Goal: Transaction & Acquisition: Purchase product/service

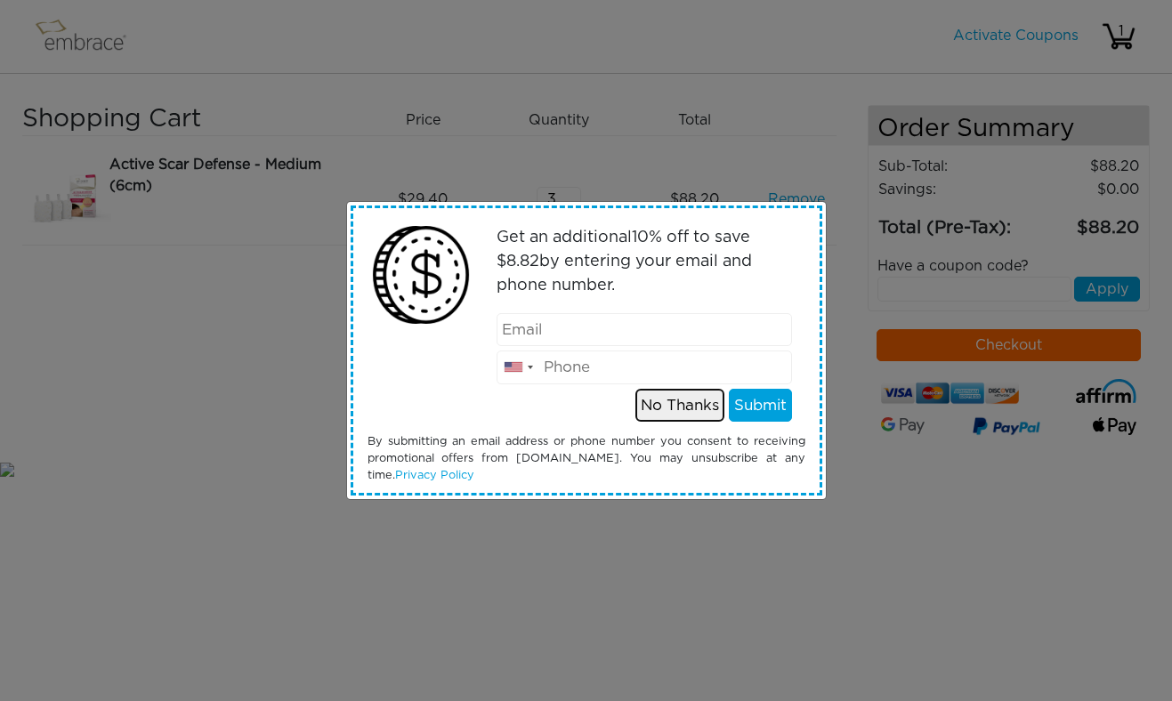
click at [672, 400] on button "No Thanks" at bounding box center [679, 406] width 89 height 34
click at [674, 400] on button "No Thanks" at bounding box center [679, 406] width 89 height 34
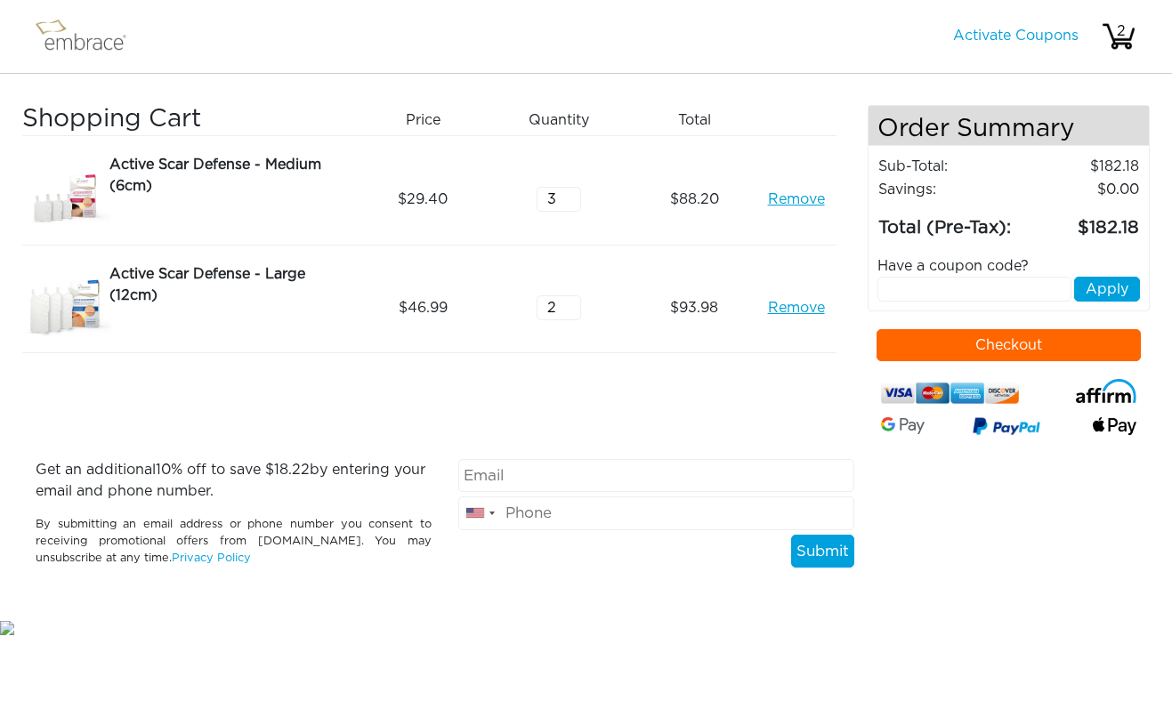
click at [922, 342] on button "Checkout" at bounding box center [1008, 345] width 264 height 32
click at [952, 350] on button "Checkout" at bounding box center [1008, 345] width 264 height 32
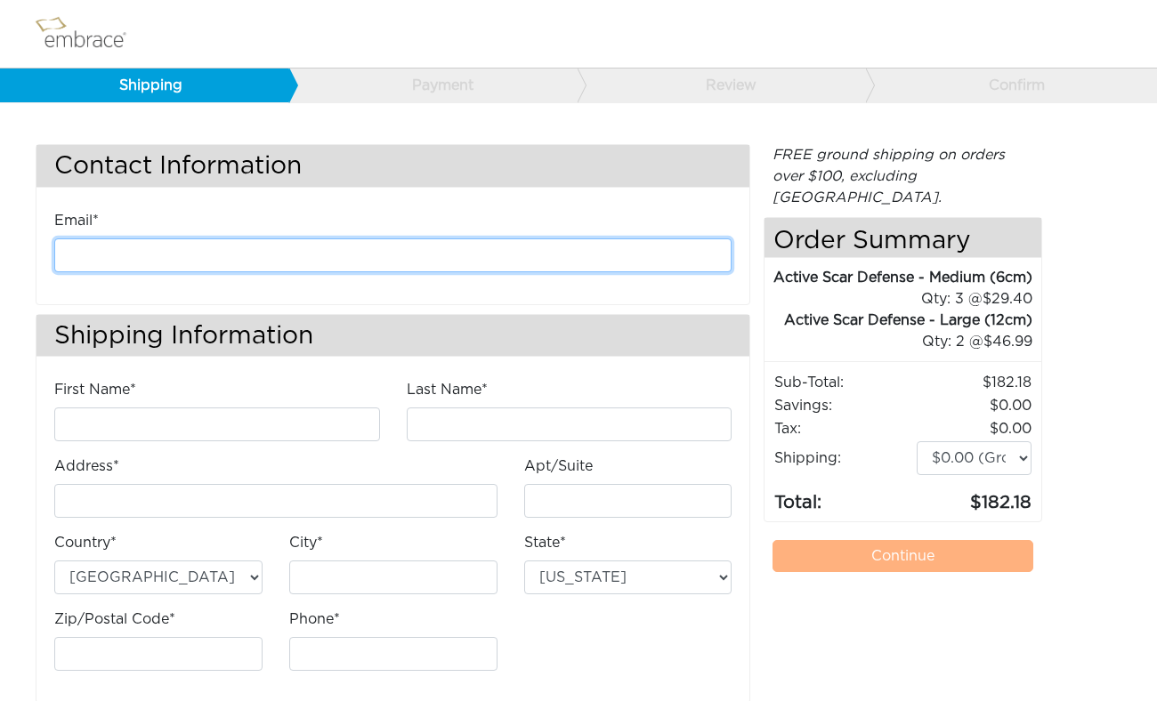
click at [133, 268] on input "email" at bounding box center [392, 255] width 677 height 34
click at [106, 243] on input "email" at bounding box center [392, 255] width 677 height 34
click at [141, 258] on input "email" at bounding box center [392, 255] width 677 height 34
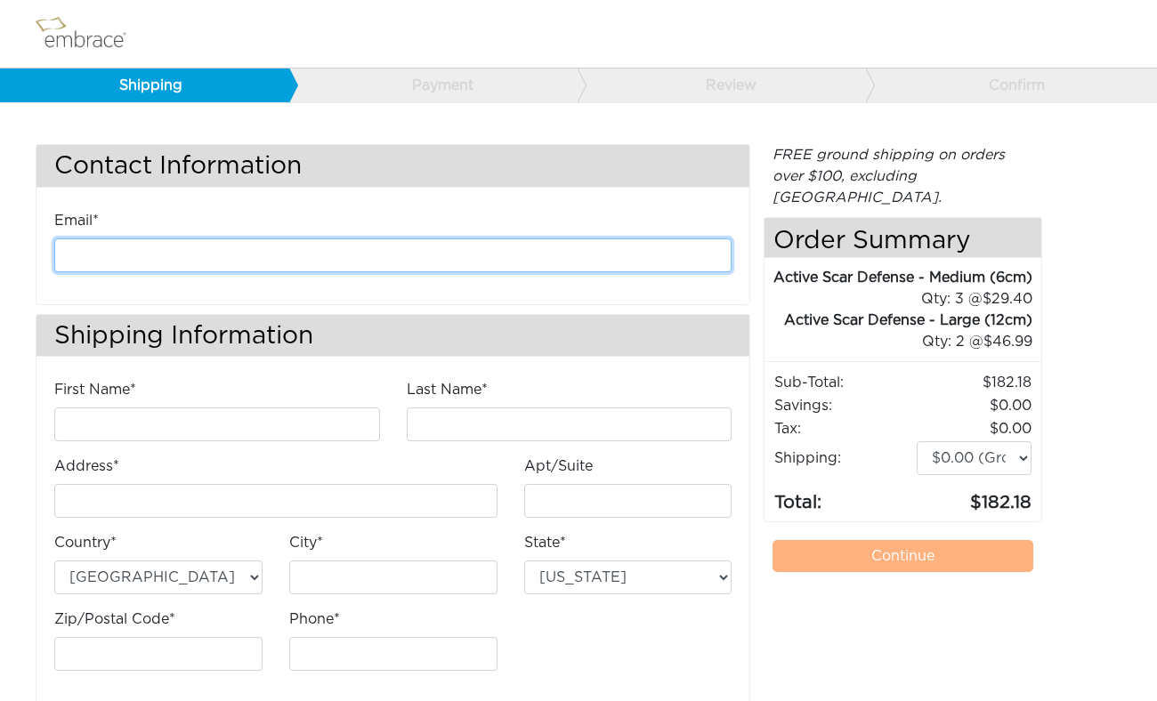
click at [141, 258] on input "email" at bounding box center [392, 255] width 677 height 34
click at [235, 254] on input "email" at bounding box center [392, 255] width 677 height 34
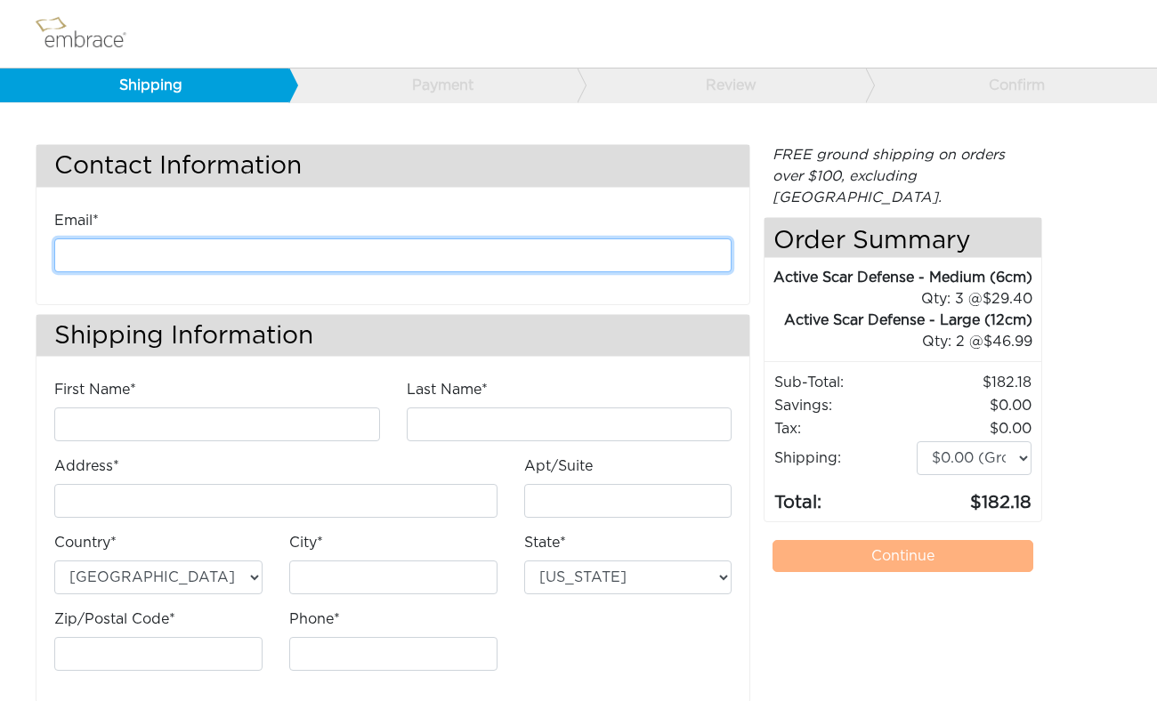
click at [318, 260] on input "email" at bounding box center [392, 255] width 677 height 34
type input "a"
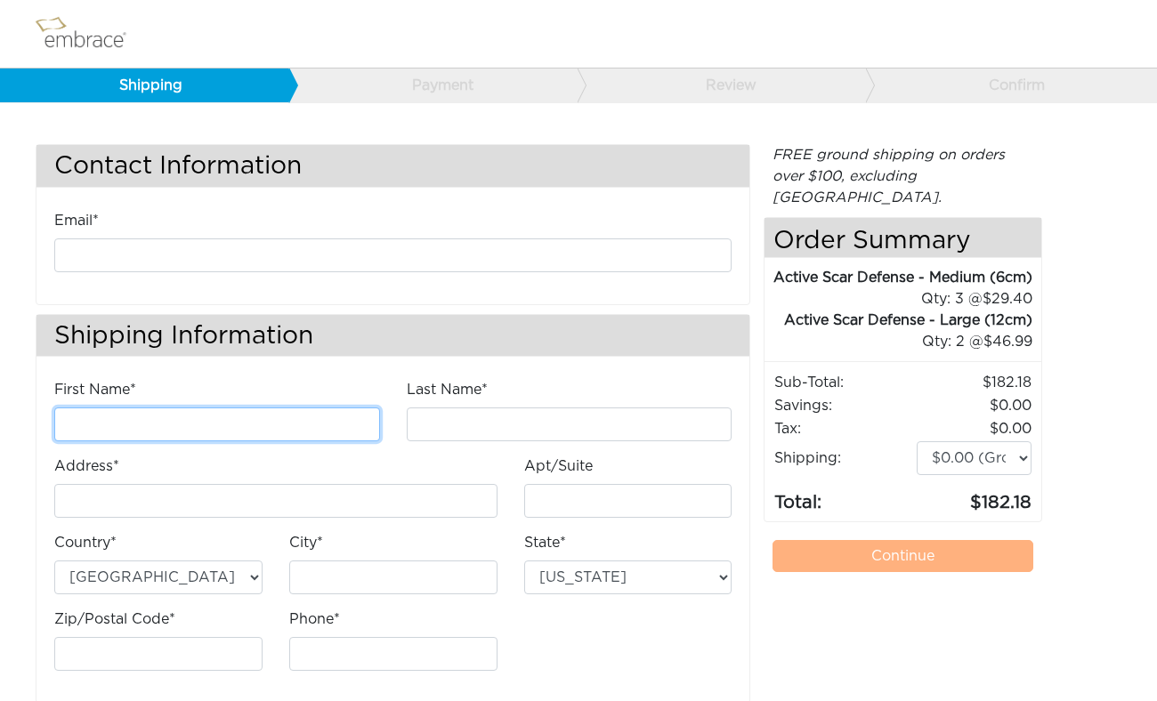
type input "Esme"
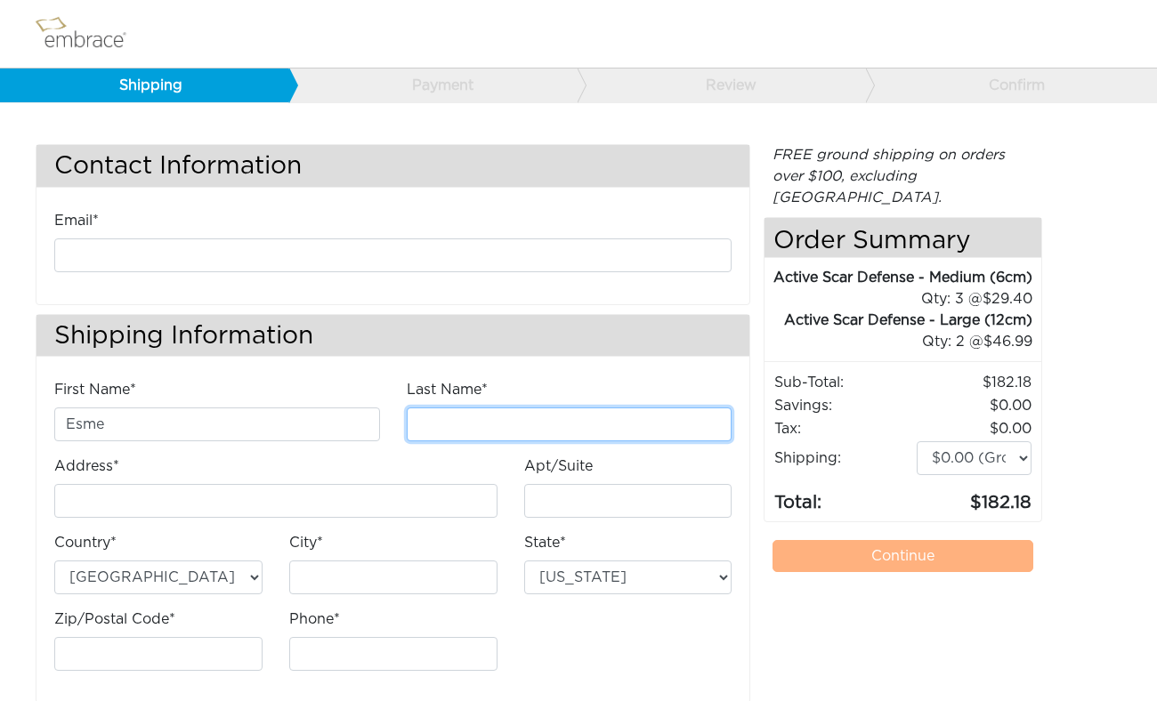
type input "Jourdan"
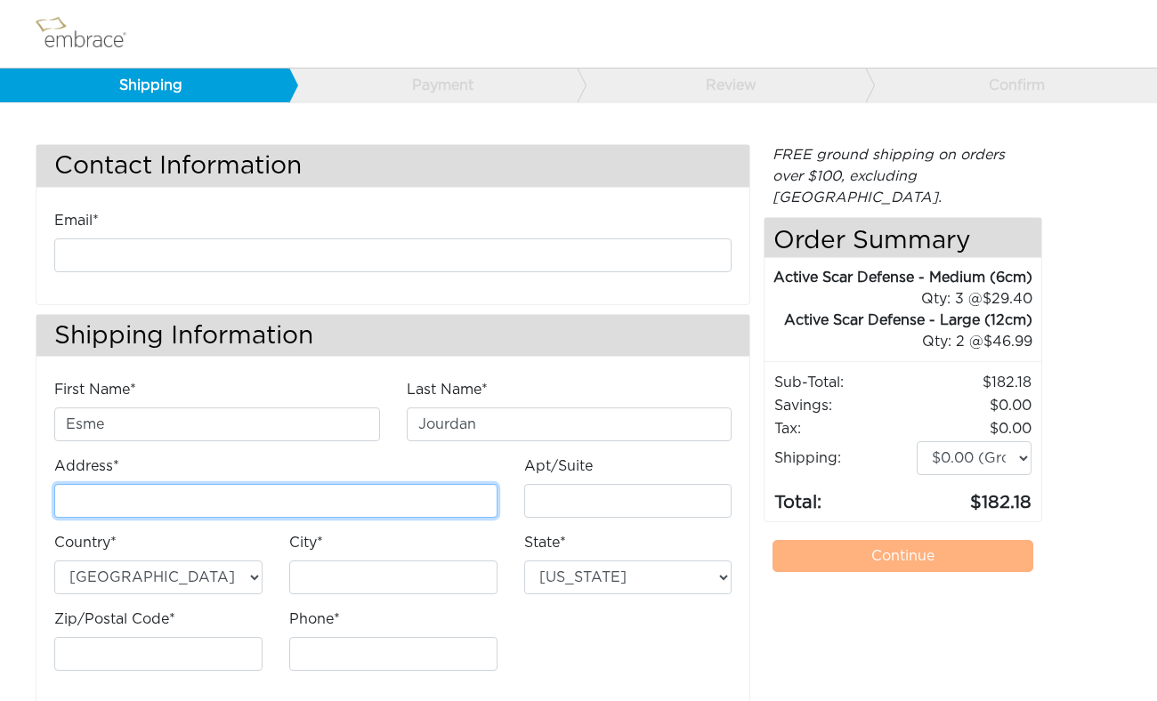
type input "52 Grove Street"
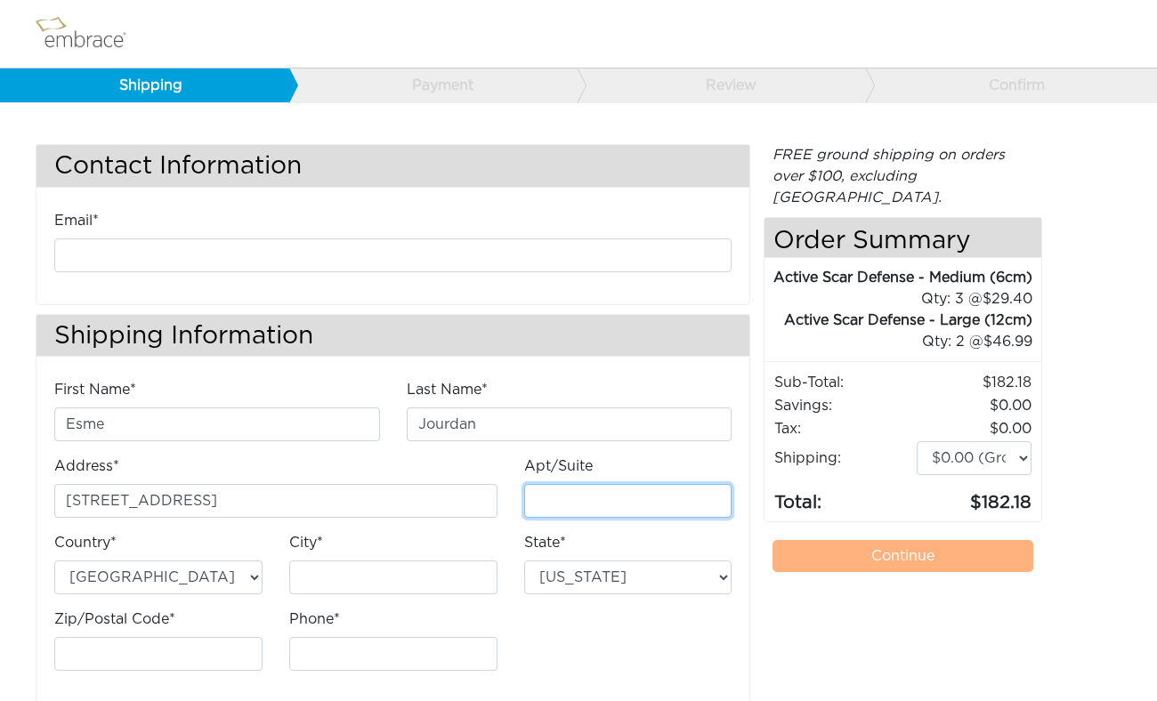
type input "Apt 1A"
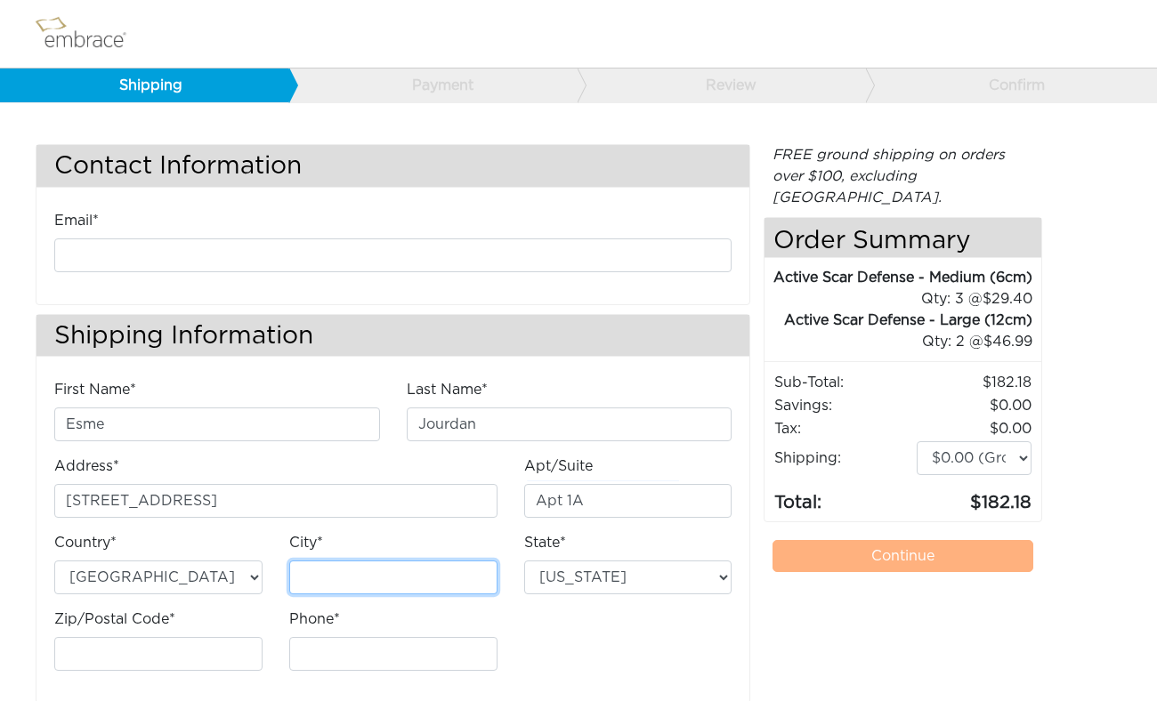
type input "[US_STATE]"
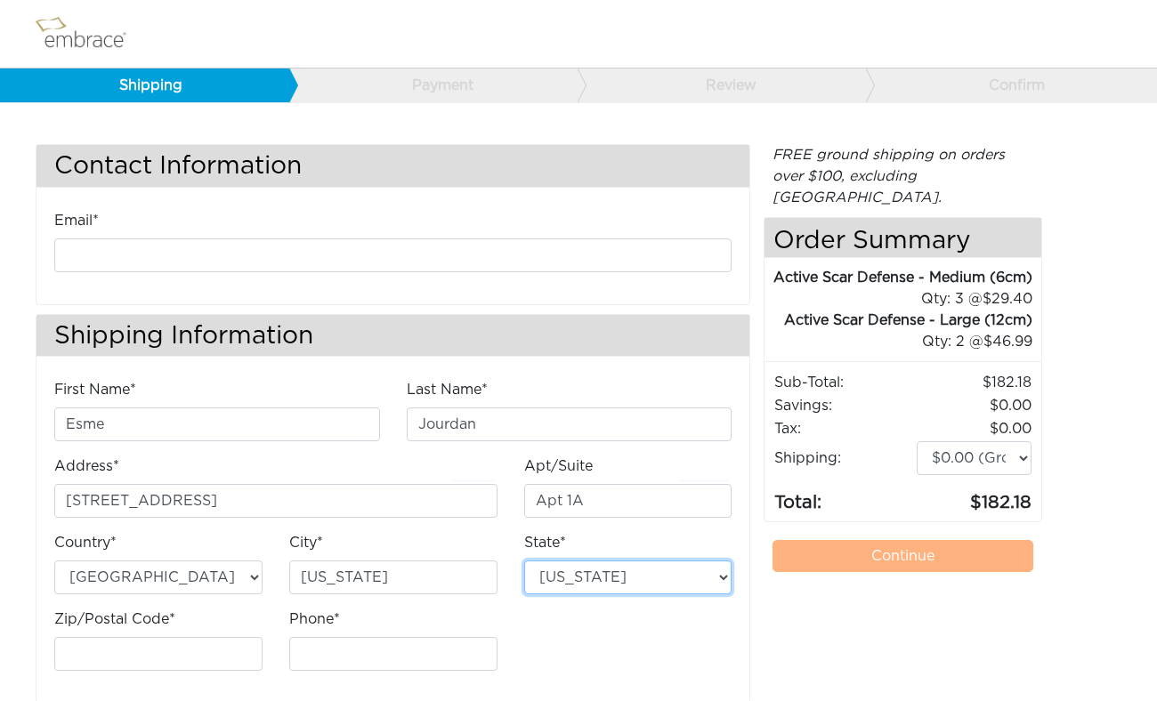
select select "NY"
type input "10014"
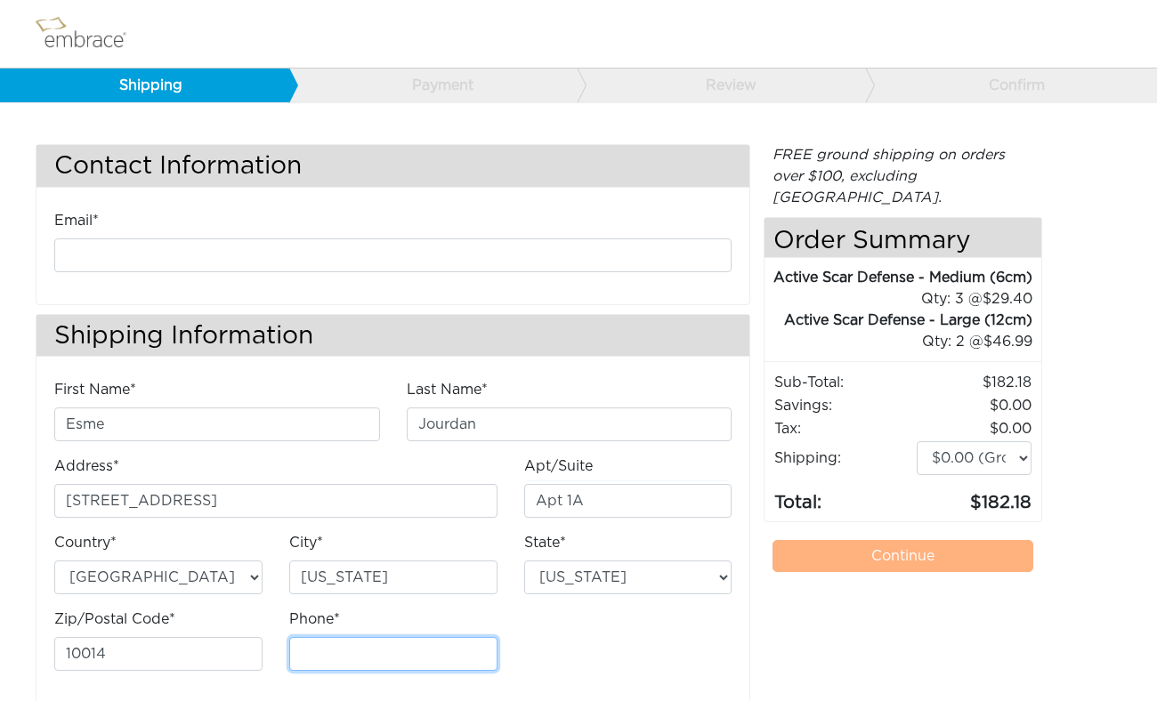
type input "6465997602"
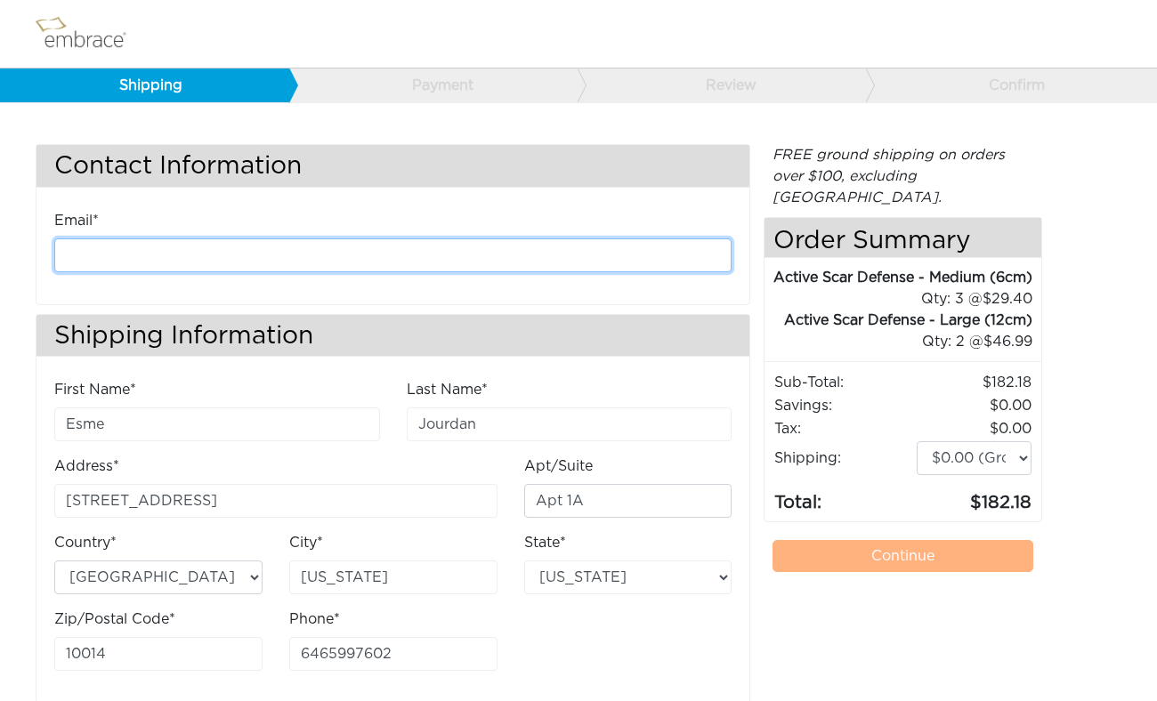
click at [142, 248] on input "email" at bounding box center [392, 255] width 677 height 34
type input "abdulla.g@gmail.com"
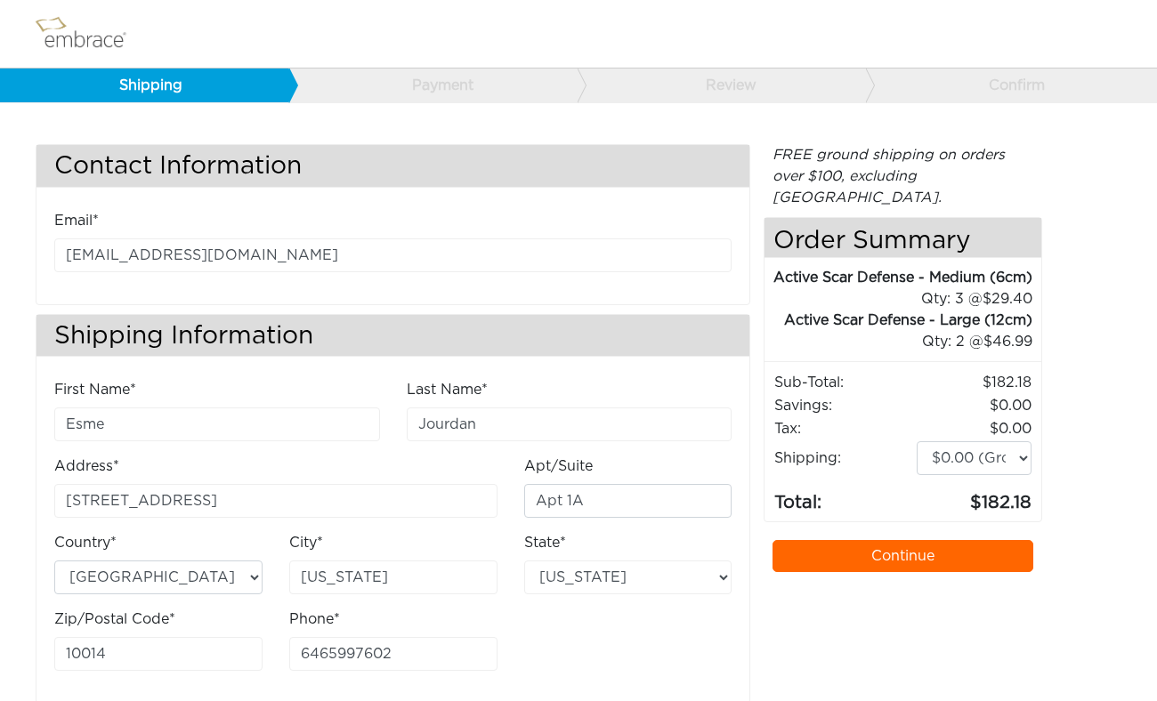
click at [28, 456] on div "Contact Information Email* abdulla.g@gmail.com Shipping Information First Name*…" at bounding box center [392, 424] width 741 height 560
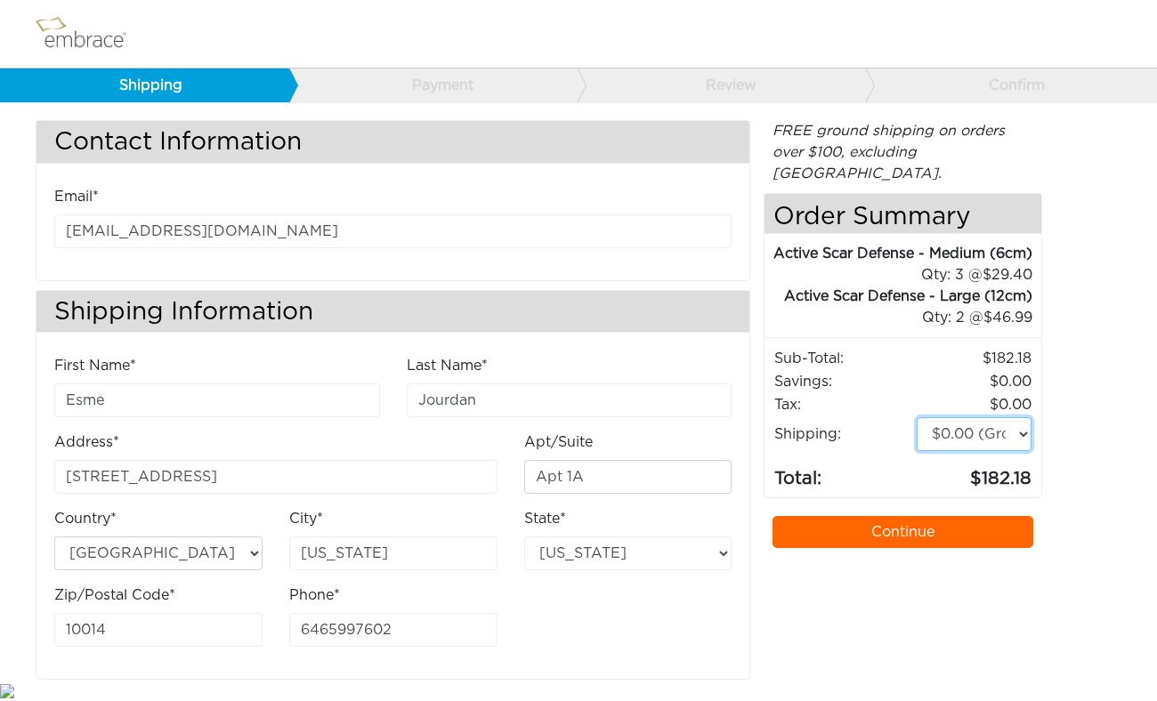
click at [917, 417] on select "$0.00 (Ground) $15.00 (Express Saver) $20.00 (Two Day) $30.00 (Overnight)" at bounding box center [974, 434] width 115 height 34
select select "3"
click option "$20.00 (Two Day)" at bounding box center [0, 0] width 0 height 0
click at [894, 533] on link "Continue" at bounding box center [902, 532] width 261 height 32
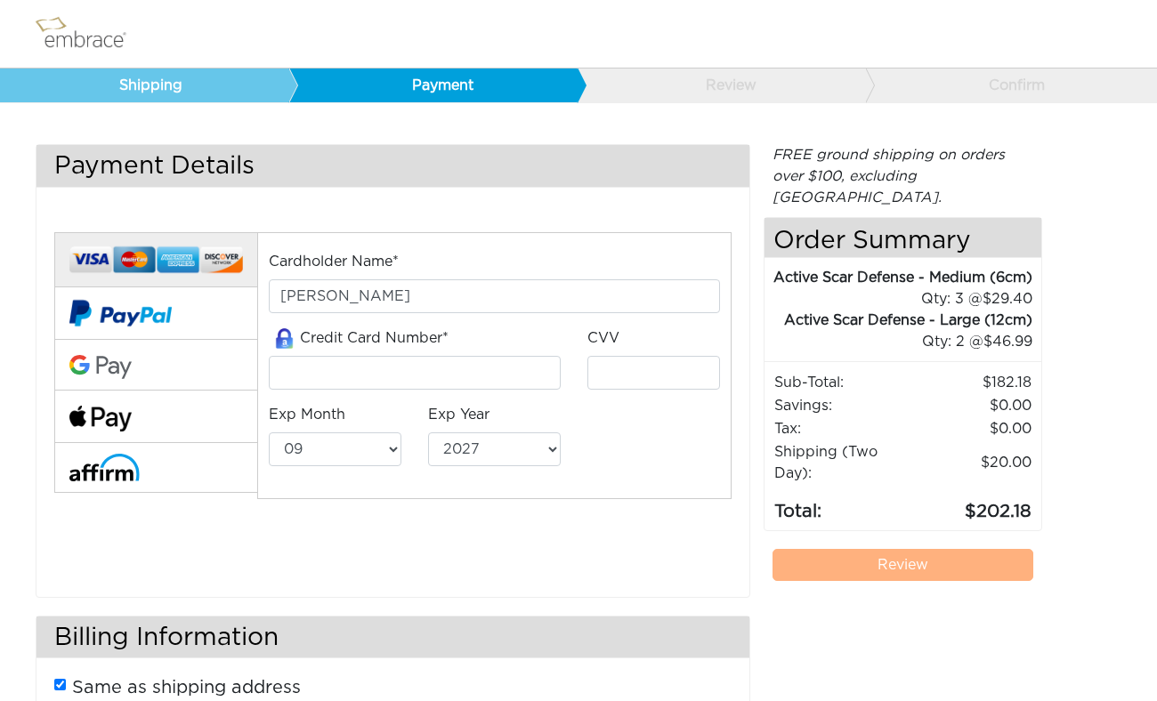
select select "9"
select select "2027"
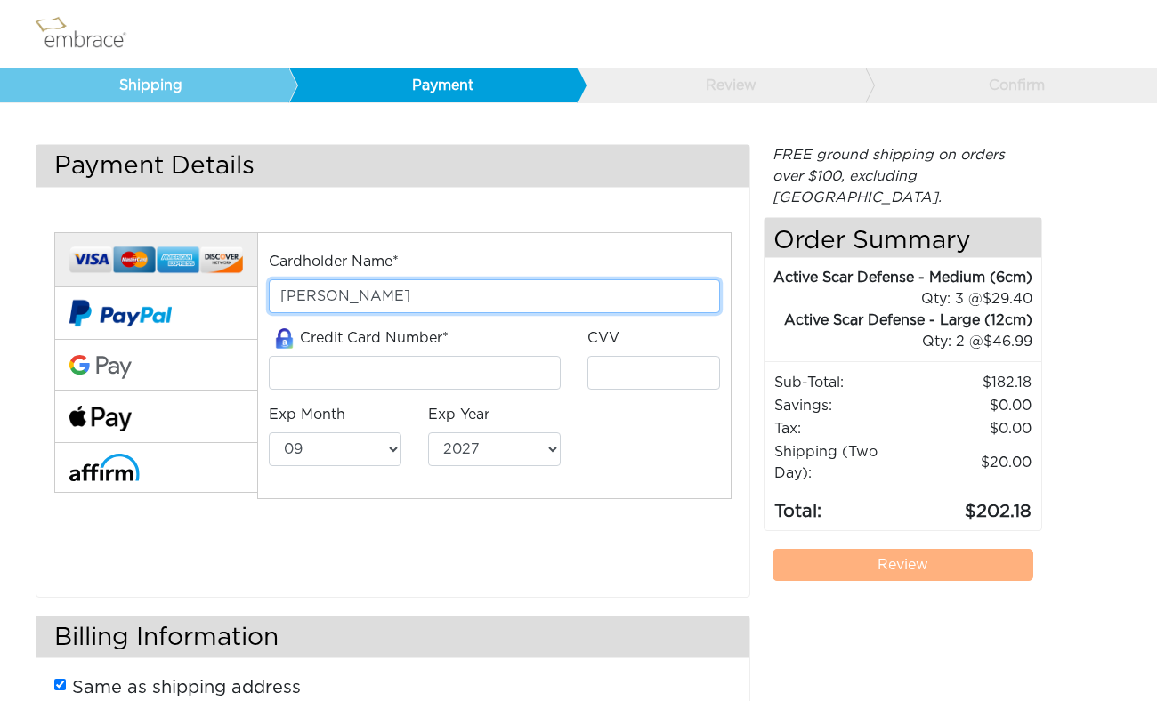
click at [426, 307] on input "[PERSON_NAME]" at bounding box center [494, 296] width 451 height 34
type input "[PERSON_NAME]"
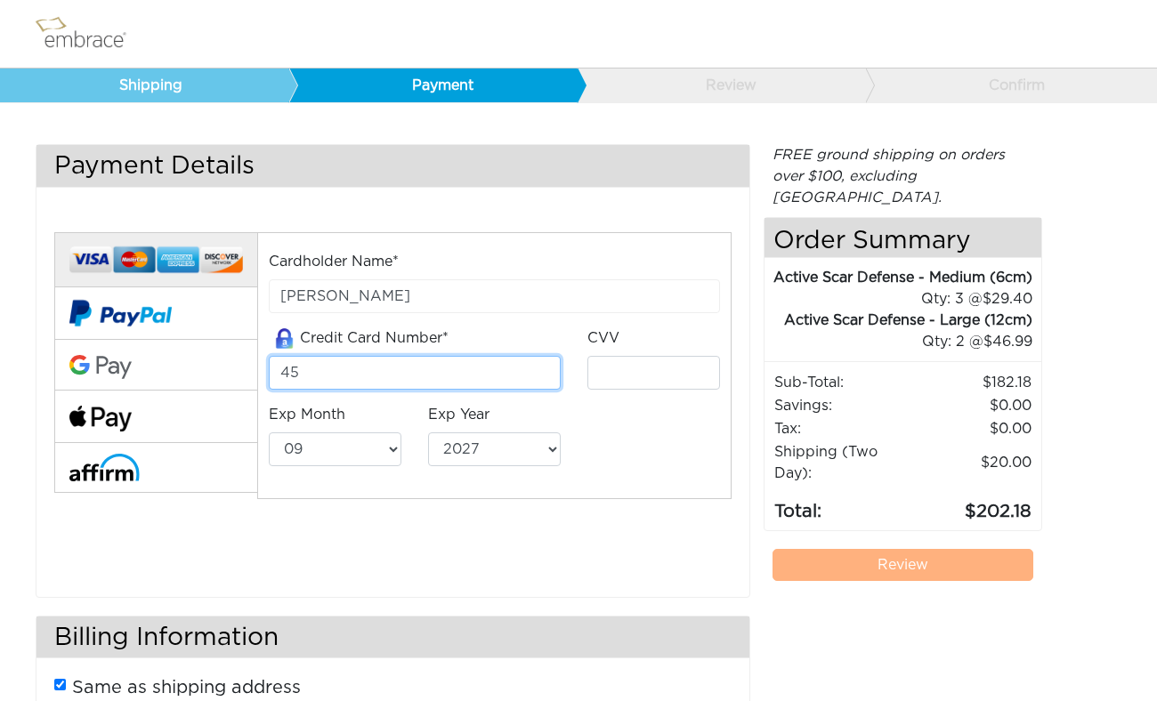
type input "4"
type input "[CREDIT_CARD_NUMBER]"
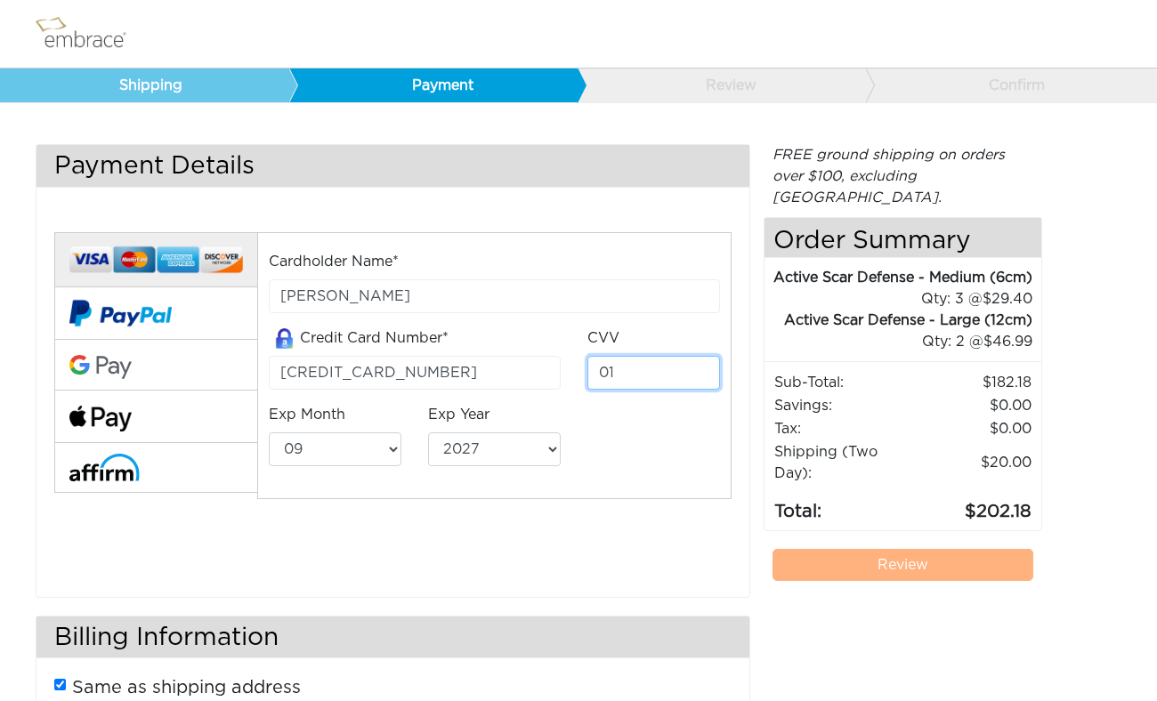
type input "0"
type input "654"
click at [269, 432] on select "01 02 03 04 05 06 07 08 09 10 11 12" at bounding box center [335, 449] width 133 height 34
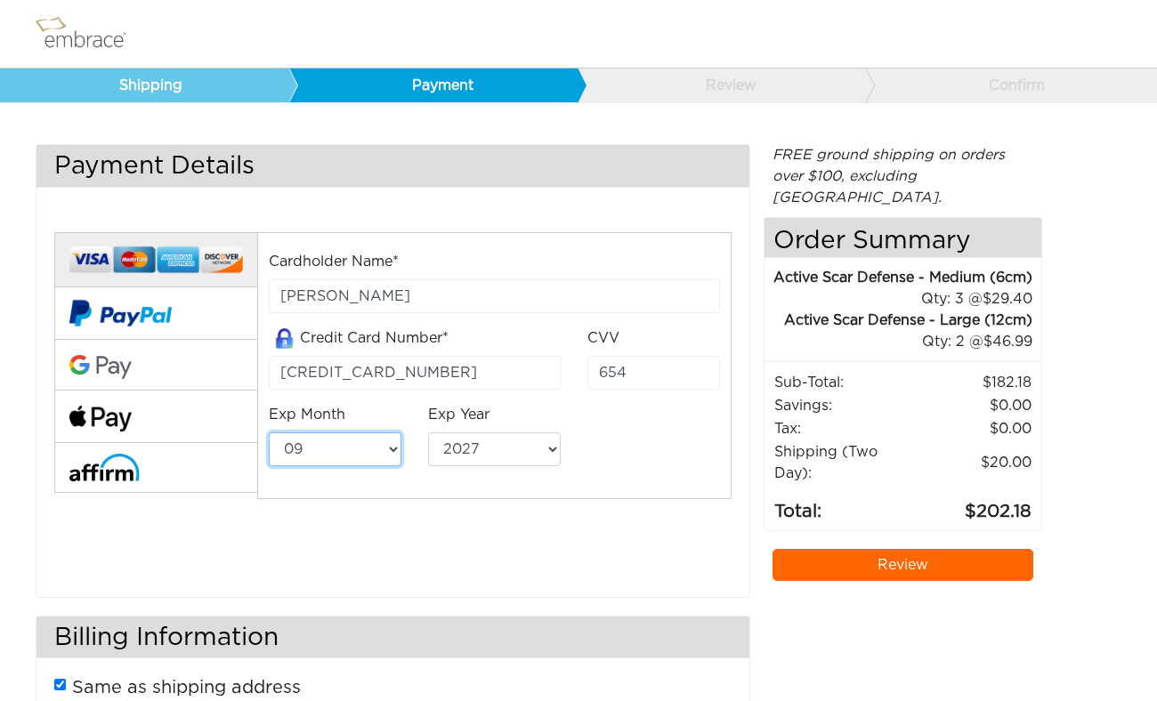
click at [351, 456] on select "01 02 03 04 05 06 07 08 09 10 11 12" at bounding box center [335, 449] width 133 height 34
click at [428, 432] on select "2025 2026 2027 2028 2029 2030 2031 2032 2033 2034 2035 2036 2037 2038 2039" at bounding box center [494, 449] width 133 height 34
select select "2029"
click option "2029" at bounding box center [0, 0] width 0 height 0
select select "1"
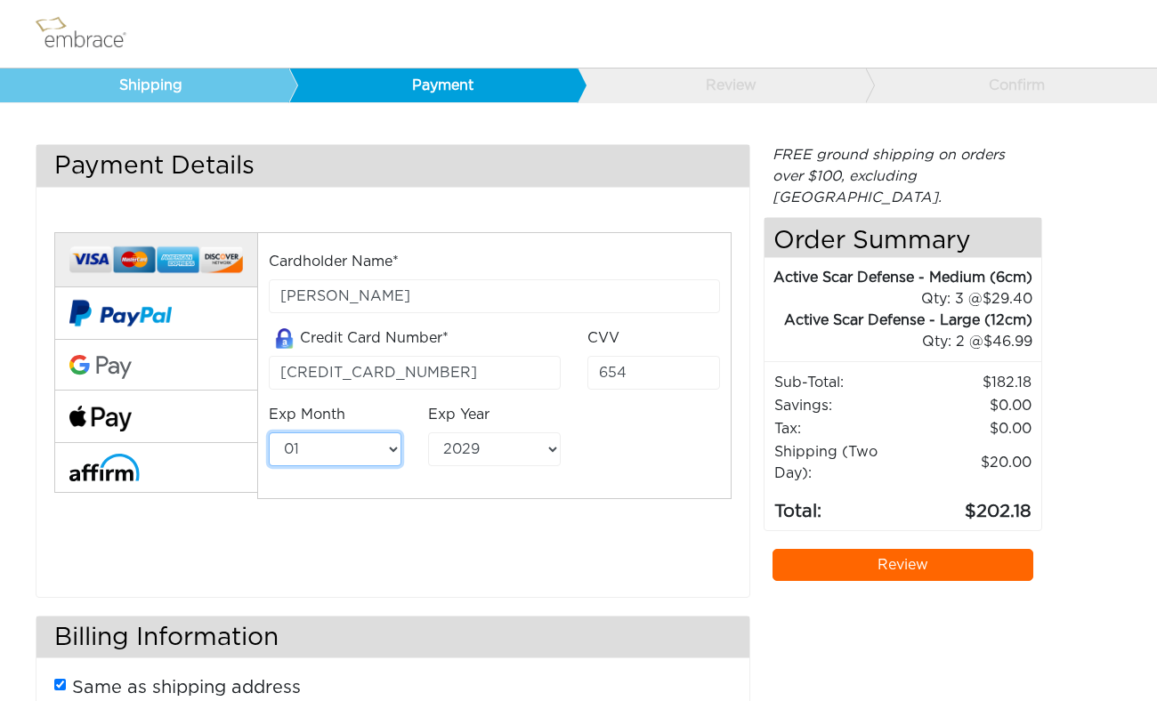
click option "01" at bounding box center [0, 0] width 0 height 0
click at [633, 516] on div "Cardholder Name* ABDULLA ALGHANIM Credit Card Number* 4523398012349567 CVV 654 …" at bounding box center [393, 390] width 704 height 360
click at [800, 568] on link "Review" at bounding box center [902, 565] width 261 height 32
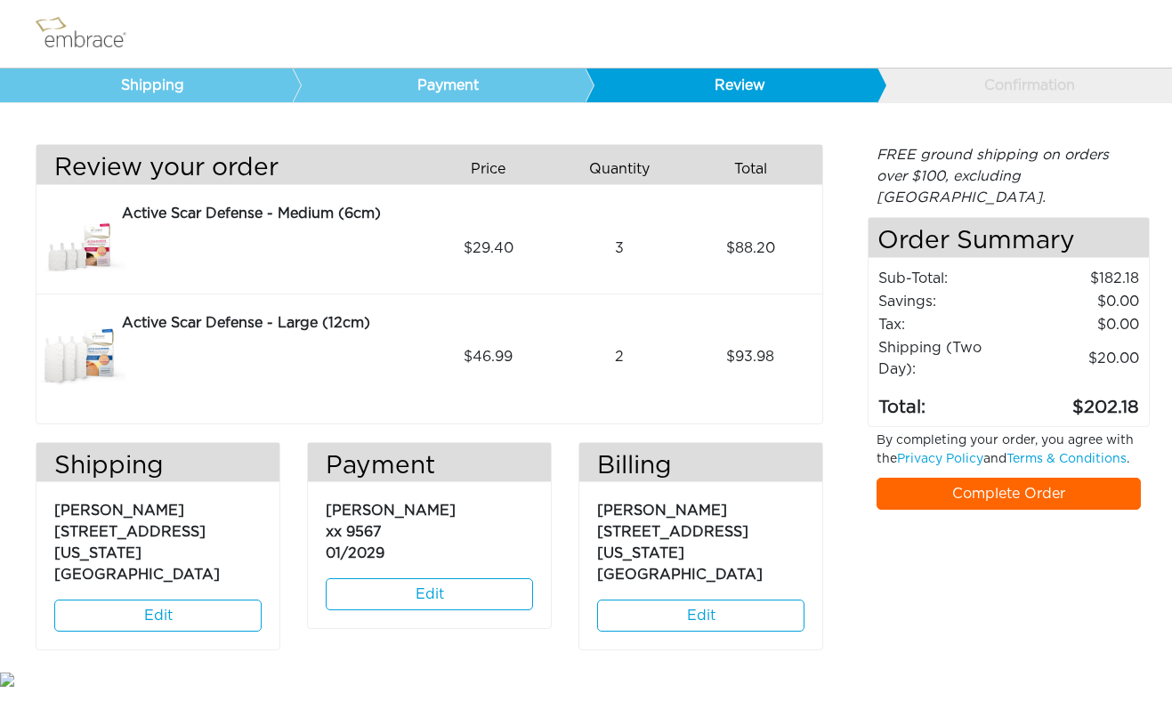
click at [968, 478] on link "Complete Order" at bounding box center [1008, 494] width 264 height 32
